Goal: Navigation & Orientation: Find specific page/section

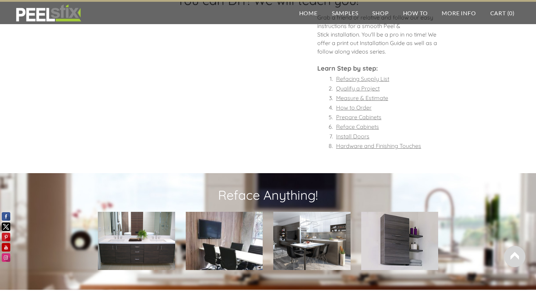
scroll to position [580, 0]
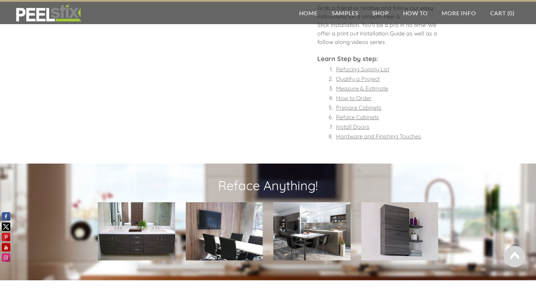
click at [353, 119] on font "Reface Cabinets" at bounding box center [357, 116] width 43 height 7
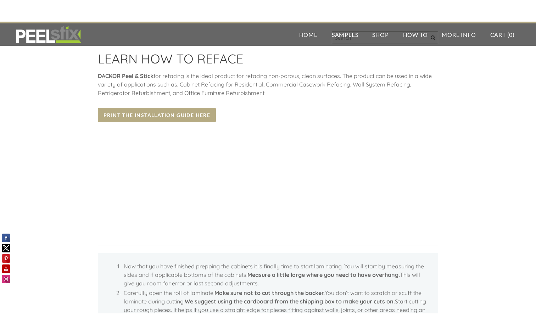
scroll to position [34, 0]
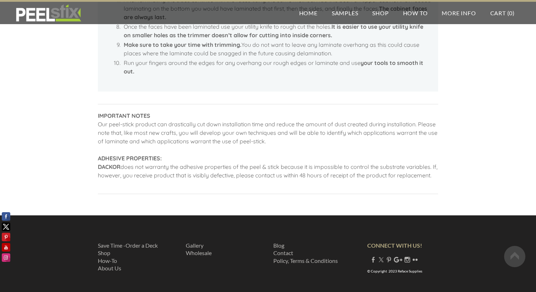
scroll to position [468, 0]
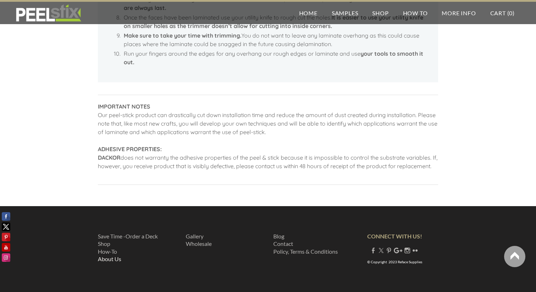
click at [120, 259] on link "About Us" at bounding box center [109, 258] width 23 height 7
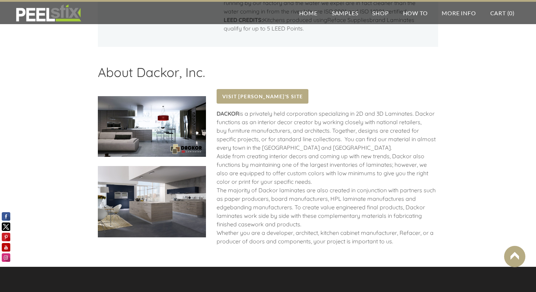
scroll to position [855, 0]
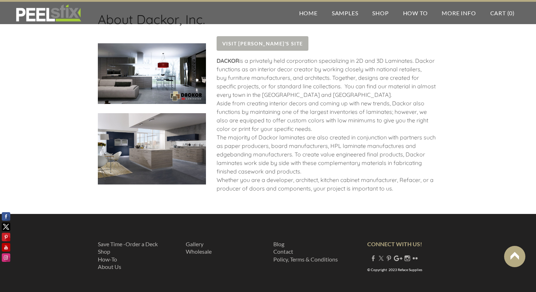
click at [249, 36] on span "Visit [PERSON_NAME]'s Site" at bounding box center [263, 43] width 92 height 15
